Goal: Complete application form

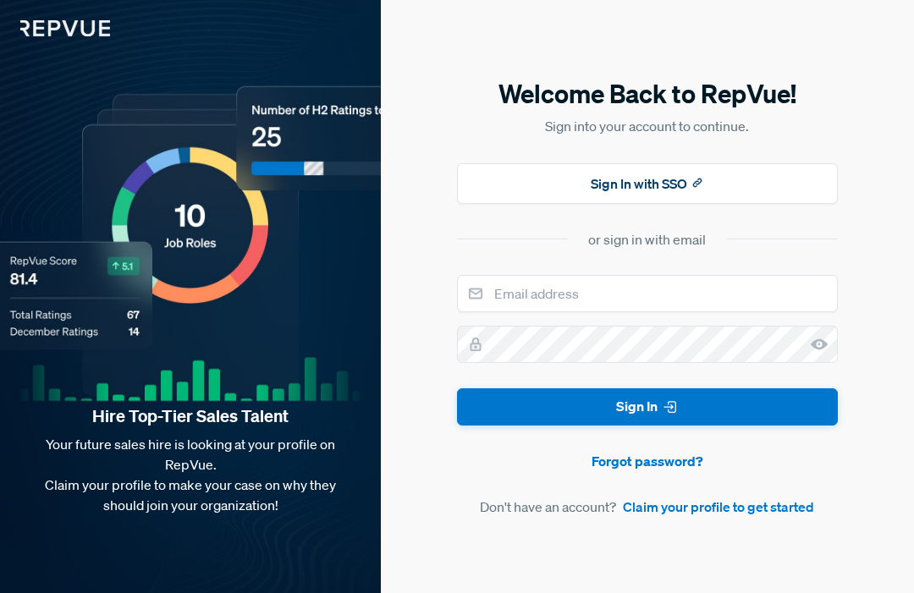
click at [705, 204] on button "Sign In with SSO" at bounding box center [647, 183] width 381 height 41
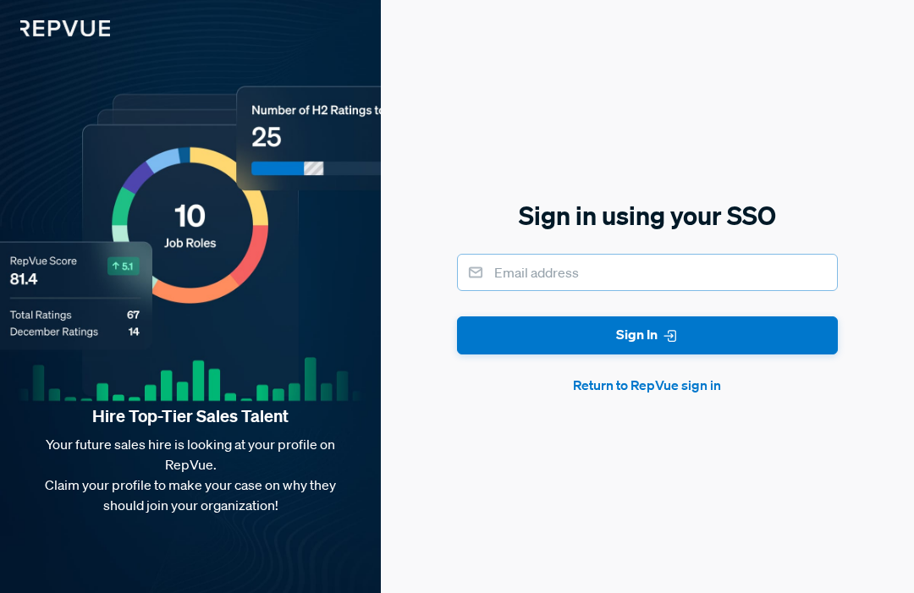
click at [736, 291] on input "email" at bounding box center [647, 272] width 381 height 37
type input "[EMAIL_ADDRESS][DOMAIN_NAME]"
click at [774, 355] on button "Sign In" at bounding box center [647, 336] width 381 height 38
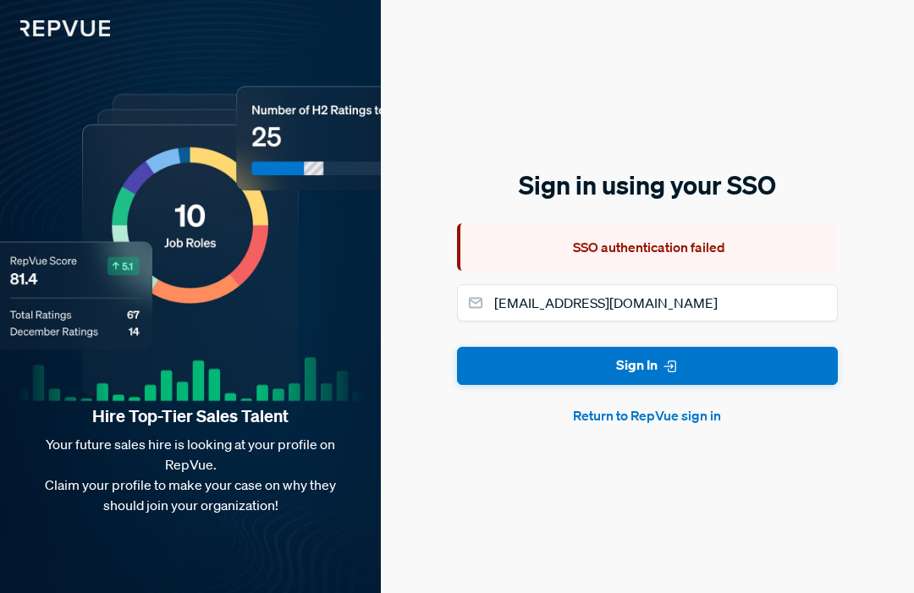
click at [656, 426] on button "Return to RepVue sign in" at bounding box center [647, 415] width 381 height 20
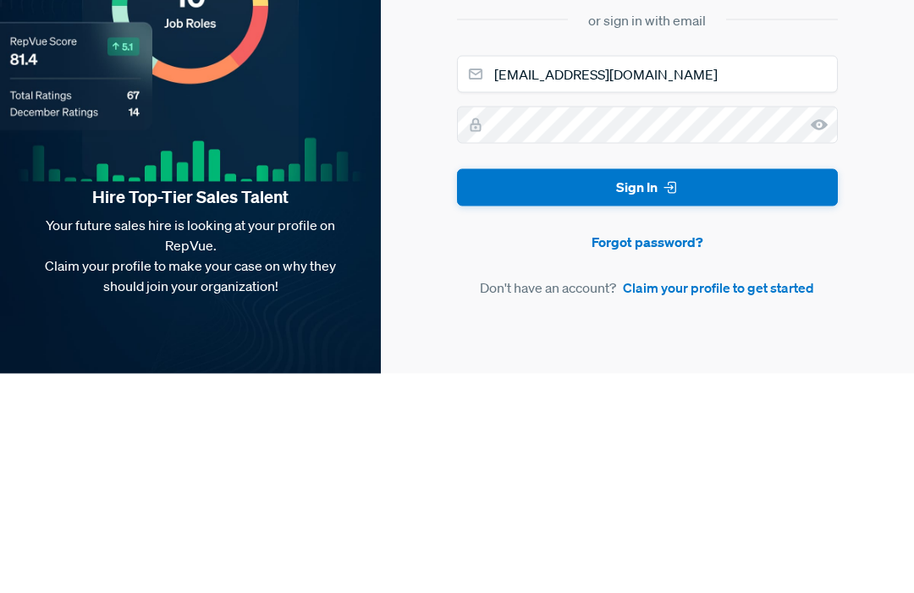
scroll to position [57, 0]
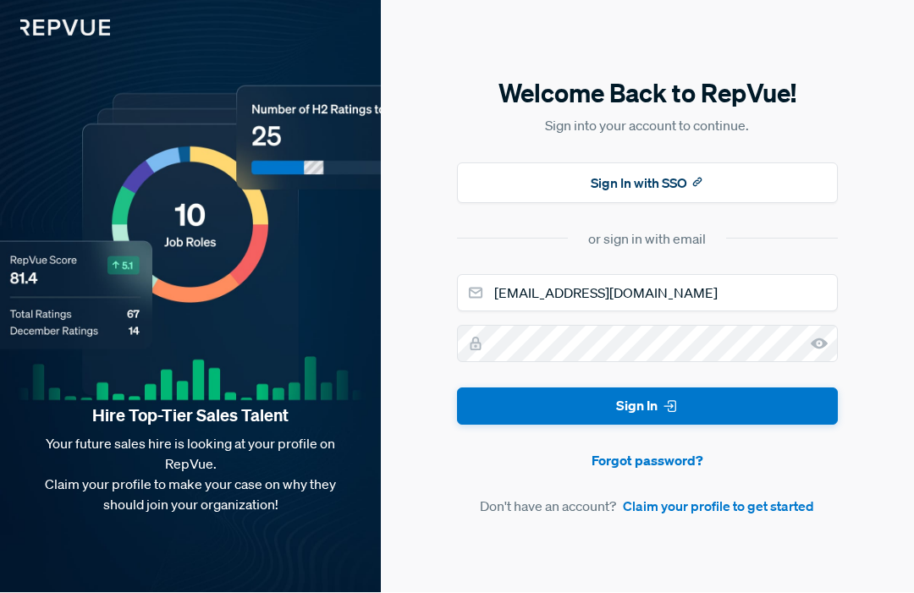
click at [790, 388] on button "Sign In" at bounding box center [647, 407] width 381 height 38
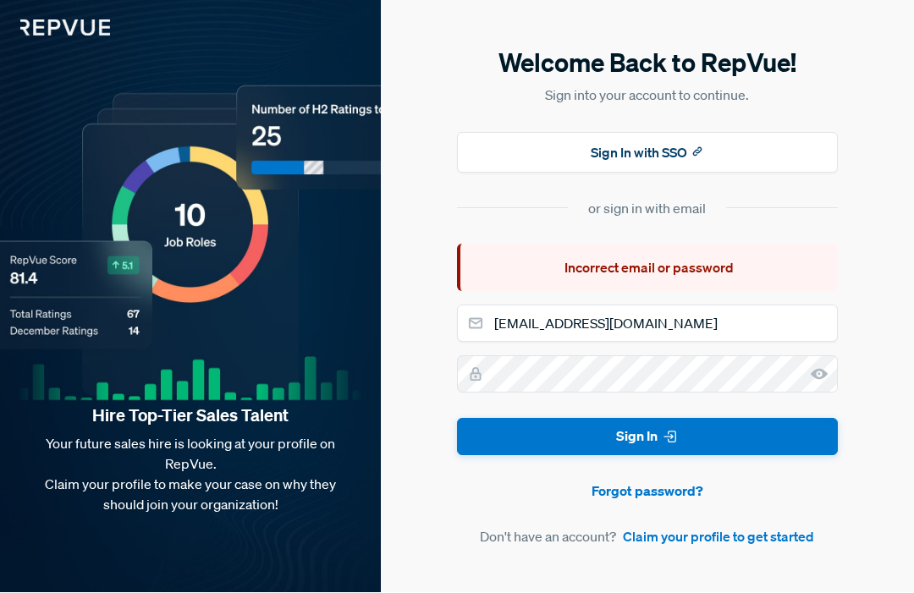
click at [677, 482] on link "Forgot password?" at bounding box center [647, 492] width 381 height 20
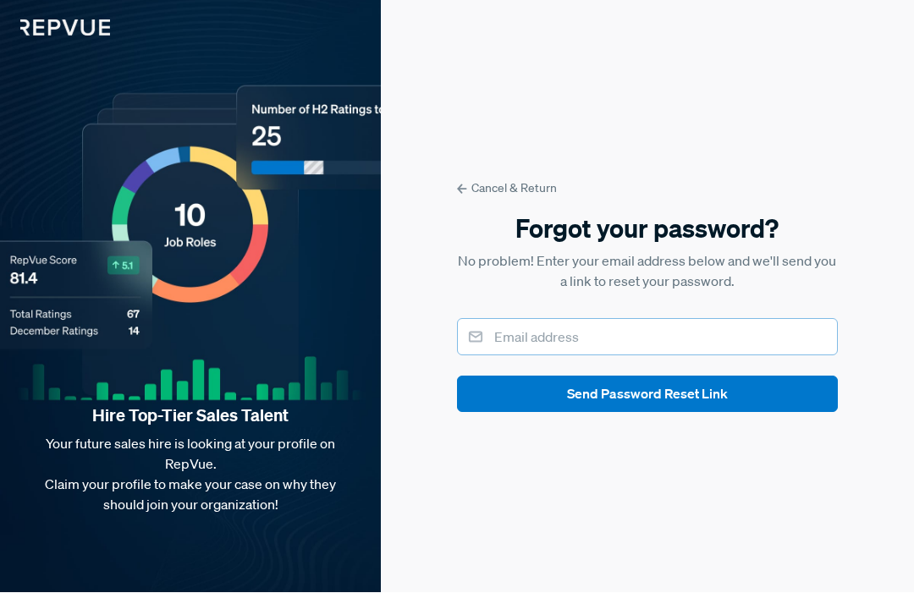
click at [792, 319] on input "email" at bounding box center [647, 337] width 381 height 37
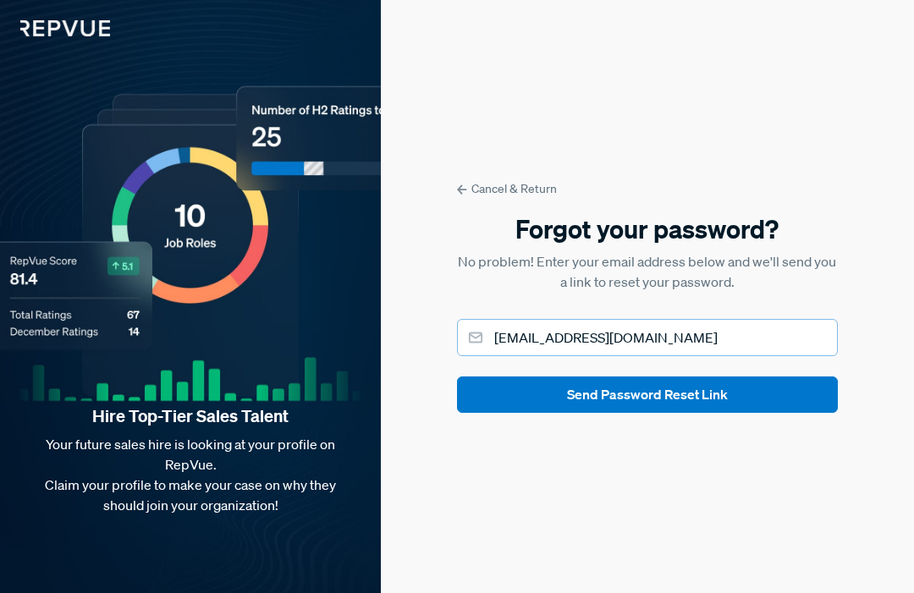
type input "[EMAIL_ADDRESS][DOMAIN_NAME]"
click at [769, 383] on button "Send Password Reset Link" at bounding box center [647, 395] width 381 height 36
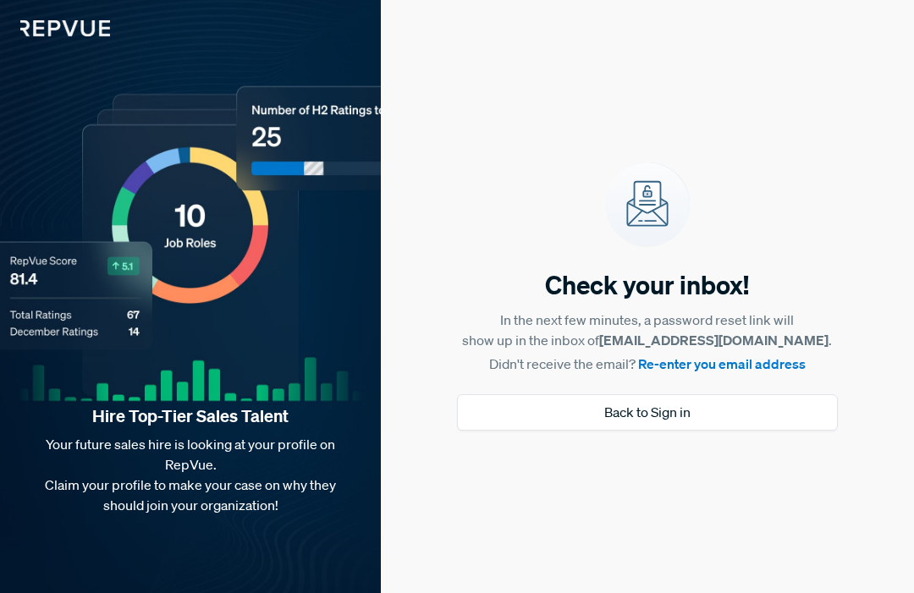
click at [723, 394] on button "Back to Sign in" at bounding box center [647, 412] width 381 height 36
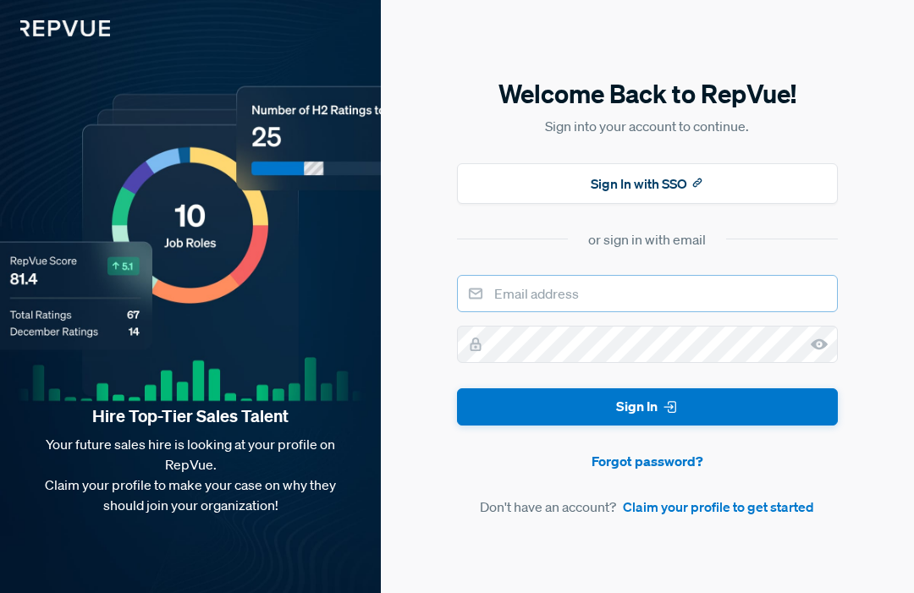
click at [644, 275] on input "email" at bounding box center [647, 293] width 381 height 37
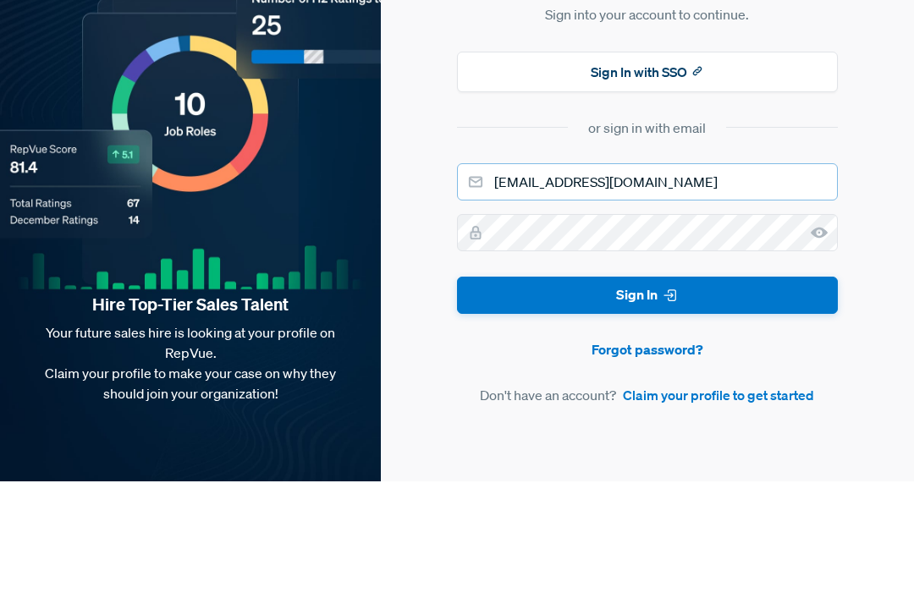
type input "[EMAIL_ADDRESS][DOMAIN_NAME]"
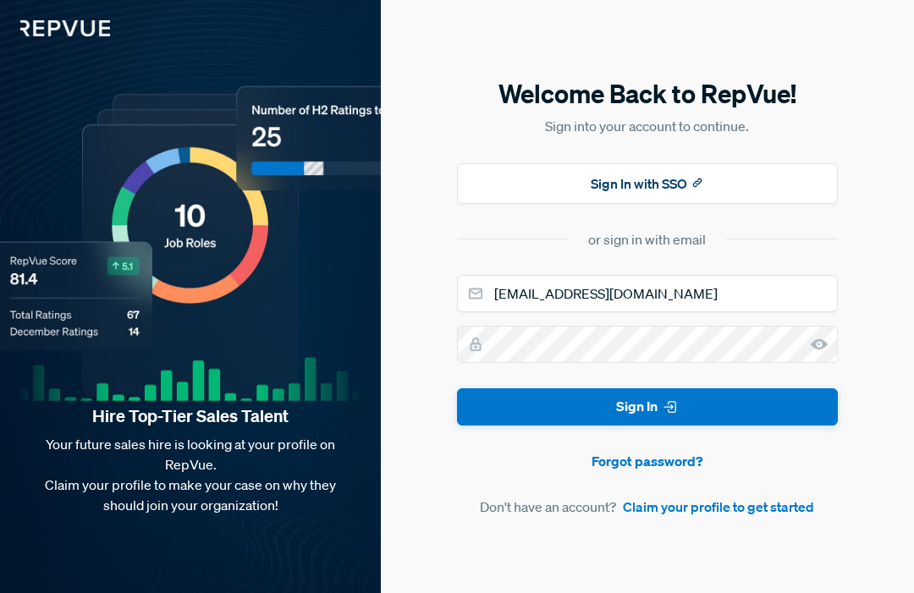
click at [725, 388] on button "Sign In" at bounding box center [647, 407] width 381 height 38
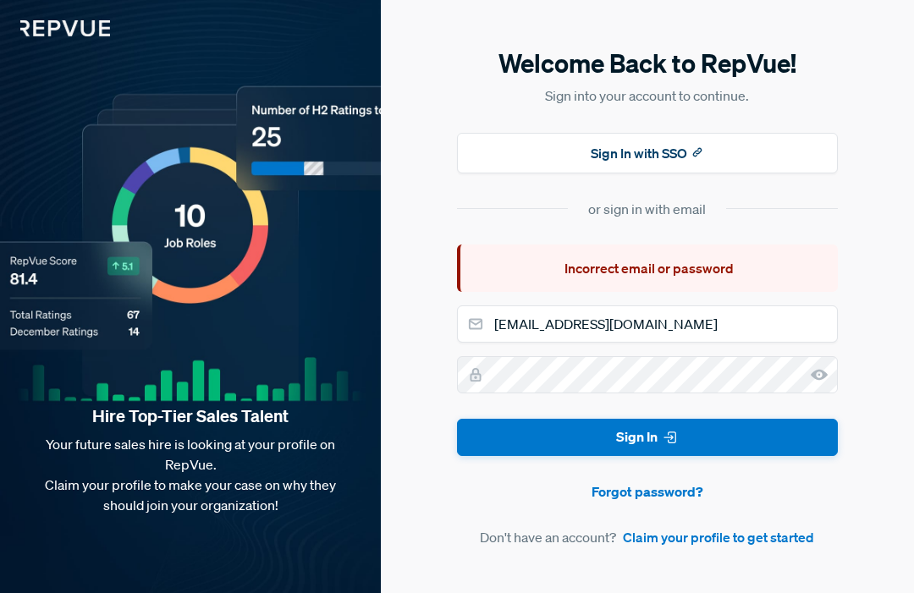
click at [821, 369] on use at bounding box center [819, 374] width 17 height 11
click at [647, 419] on button "Sign In" at bounding box center [647, 438] width 381 height 38
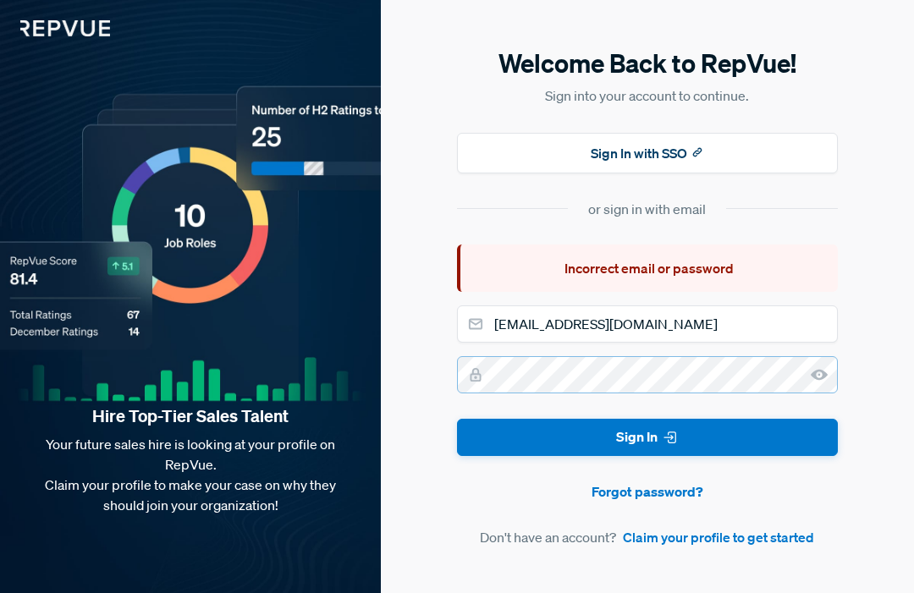
click at [647, 419] on button "Sign In" at bounding box center [647, 438] width 381 height 38
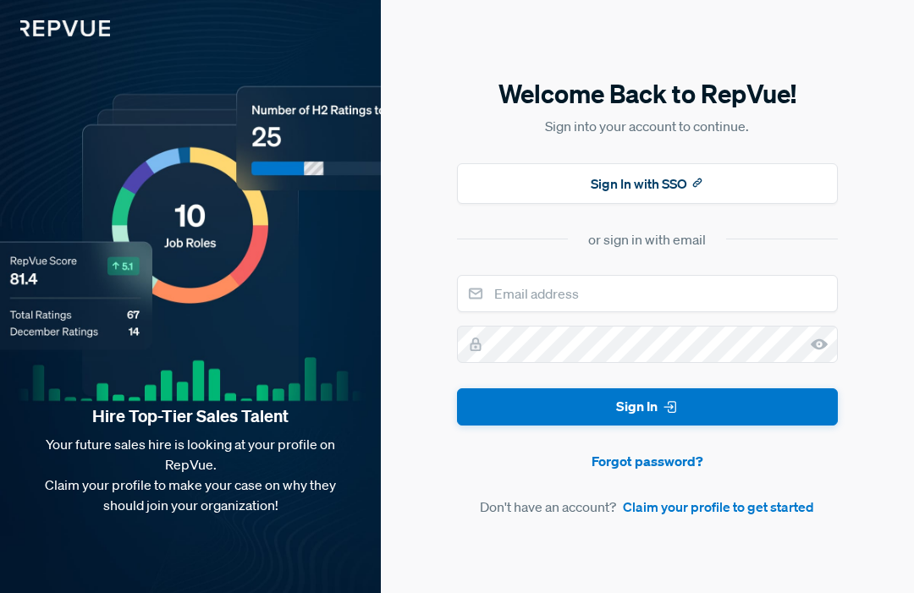
scroll to position [1, 0]
click at [668, 312] on input "email" at bounding box center [647, 293] width 381 height 37
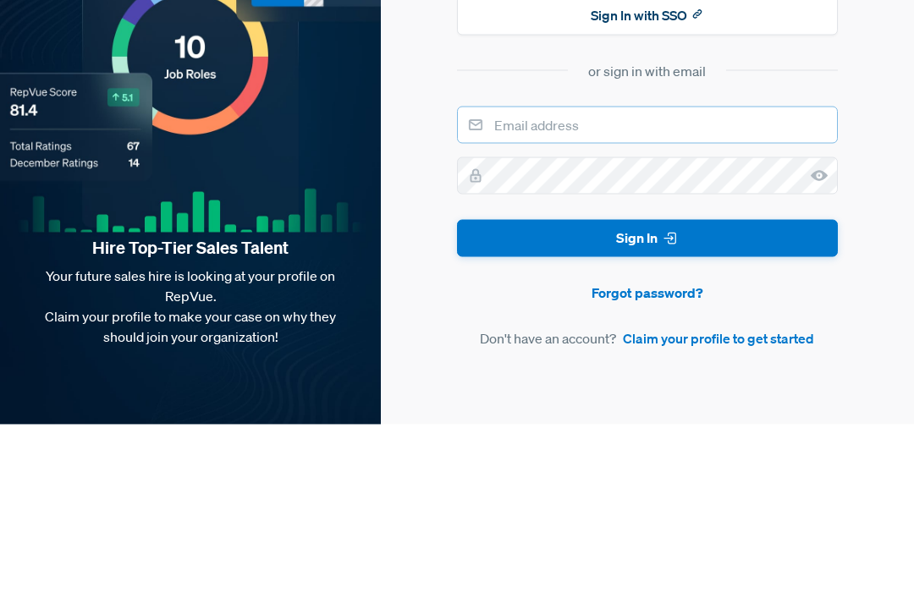
type input "[EMAIL_ADDRESS][DOMAIN_NAME]"
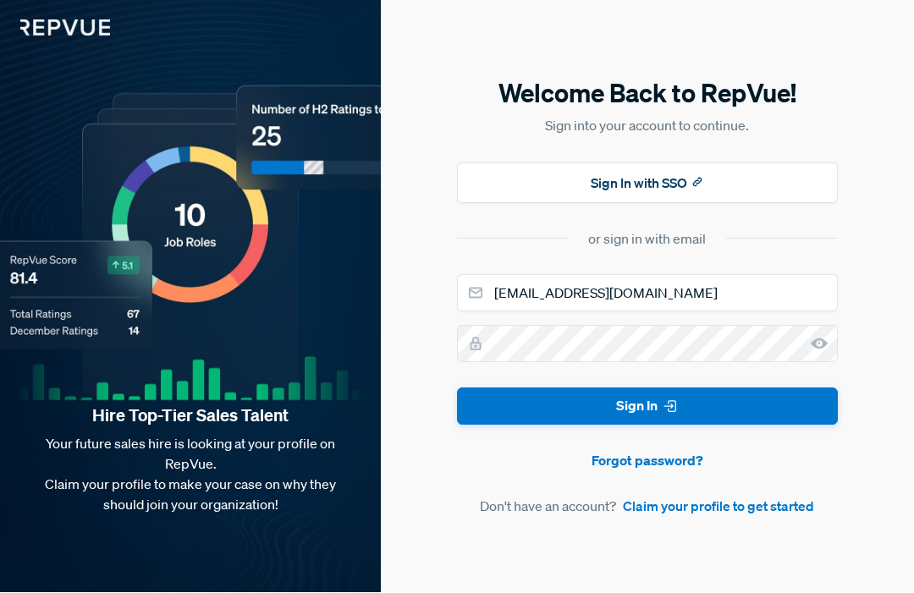
click at [807, 394] on button "Sign In" at bounding box center [647, 407] width 381 height 38
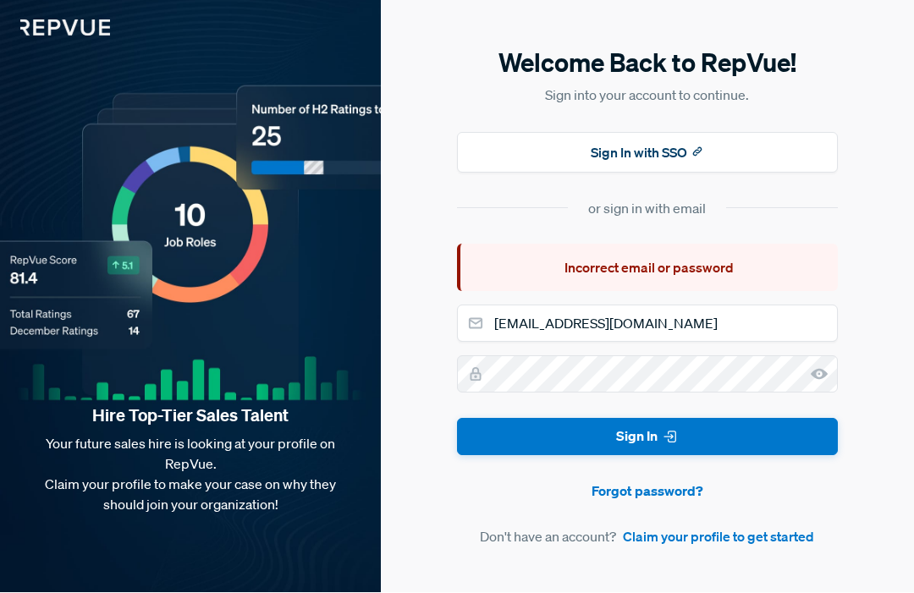
click at [725, 527] on link "Claim your profile to get started" at bounding box center [718, 537] width 191 height 20
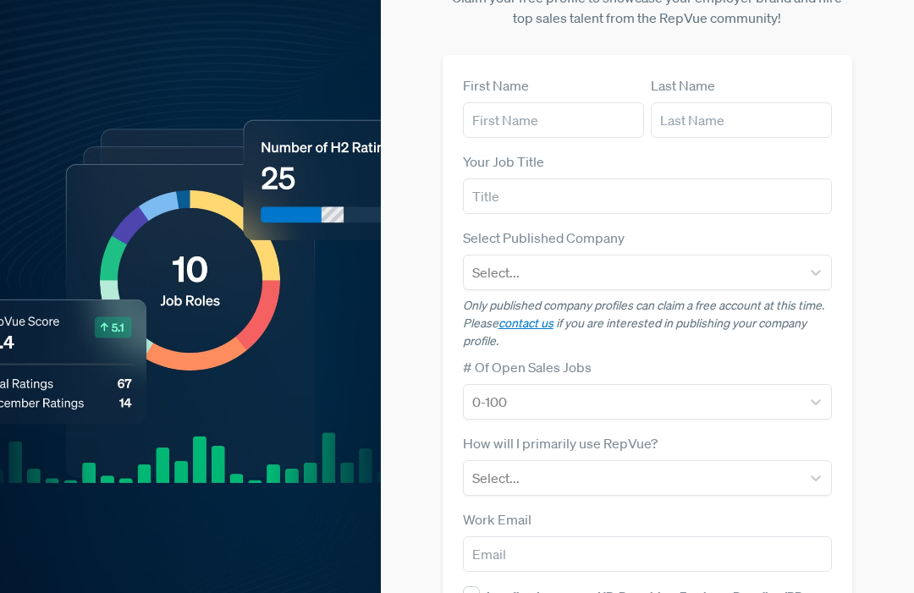
scroll to position [67, 0]
click at [606, 113] on input "text" at bounding box center [553, 121] width 181 height 36
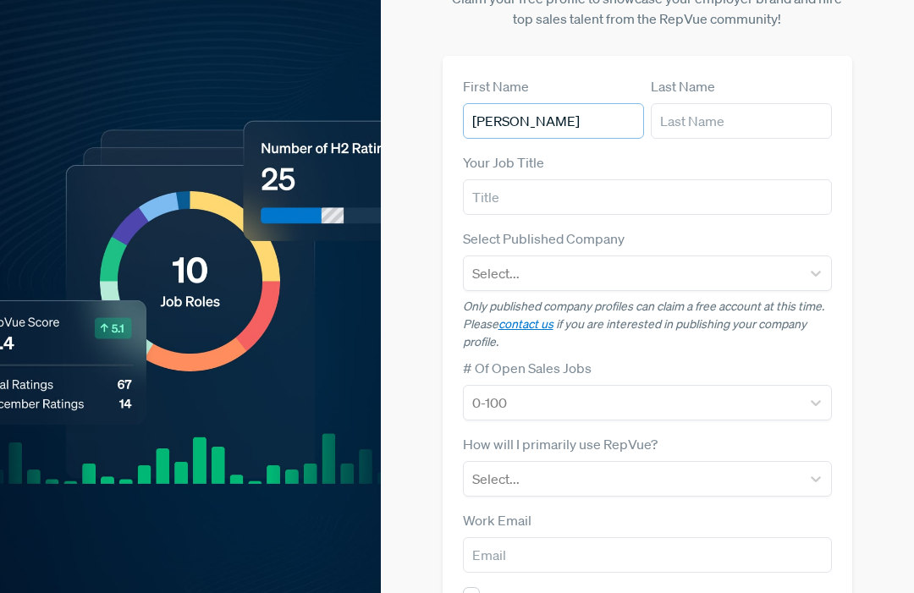
type input "Matthew"
type input "Coutts"
type input "Senior Coordinator"
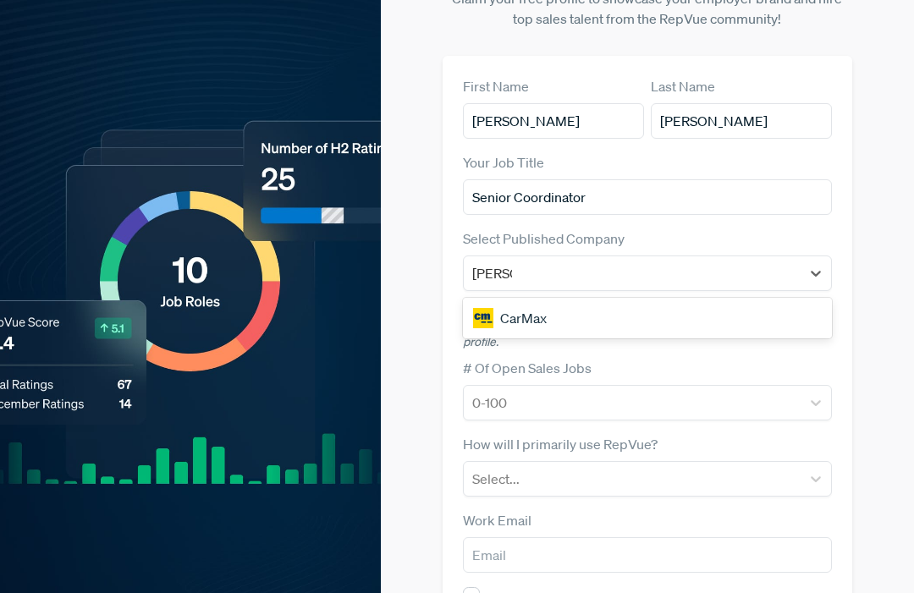
click at [711, 310] on div "CarMax" at bounding box center [648, 318] width 370 height 34
type input "carma"
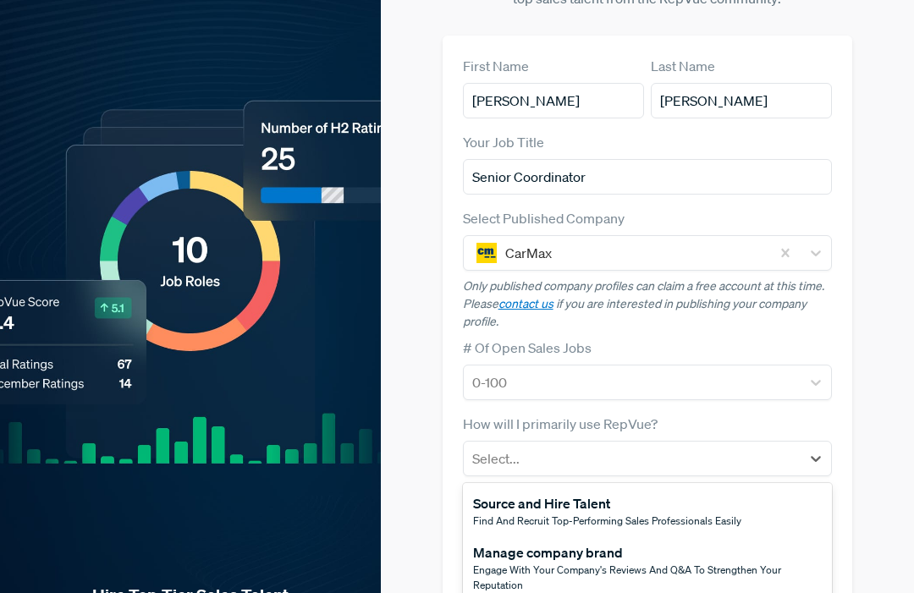
scroll to position [0, 0]
